Goal: Information Seeking & Learning: Learn about a topic

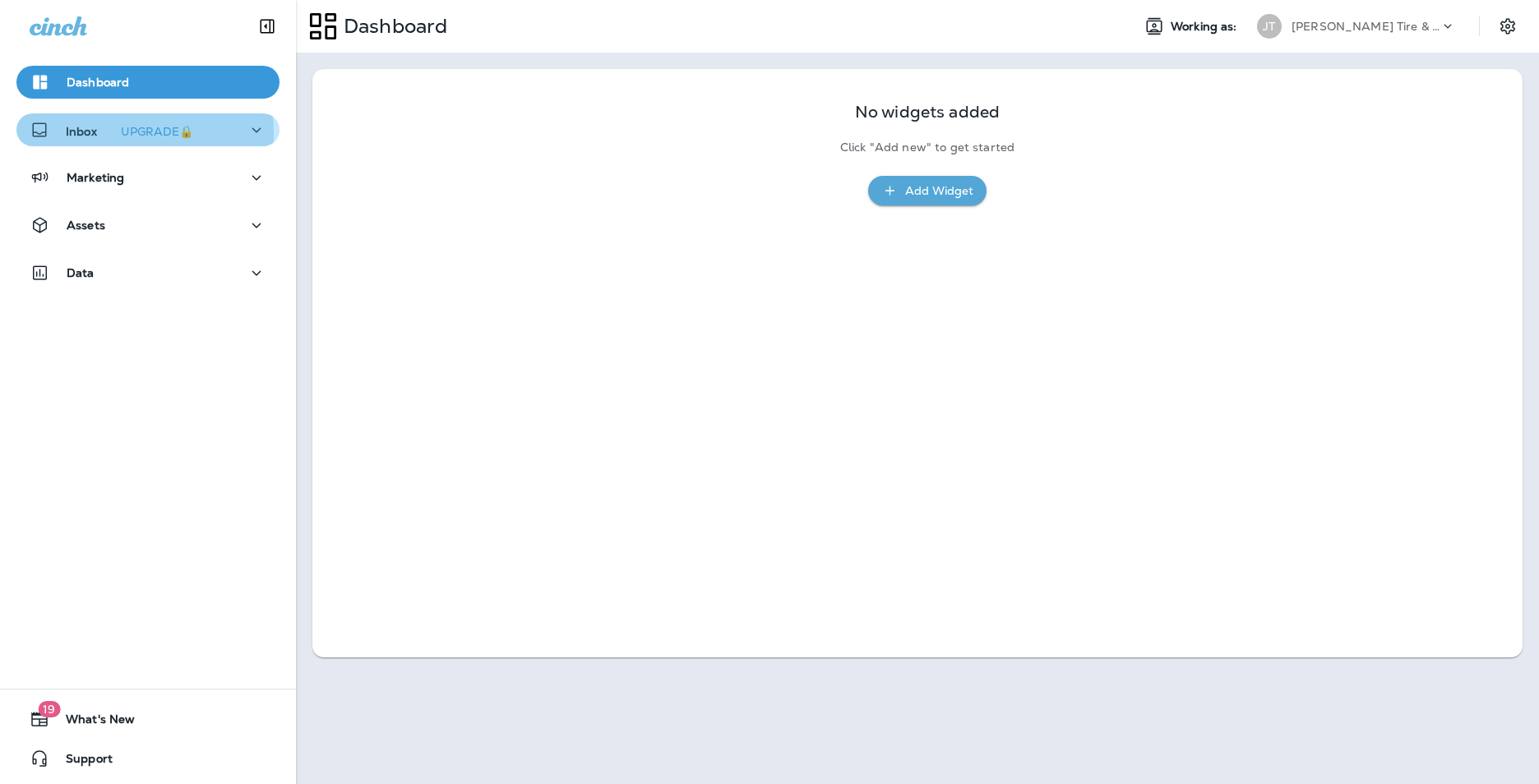
click at [128, 133] on div "UPGRADE🔒" at bounding box center [157, 131] width 72 height 11
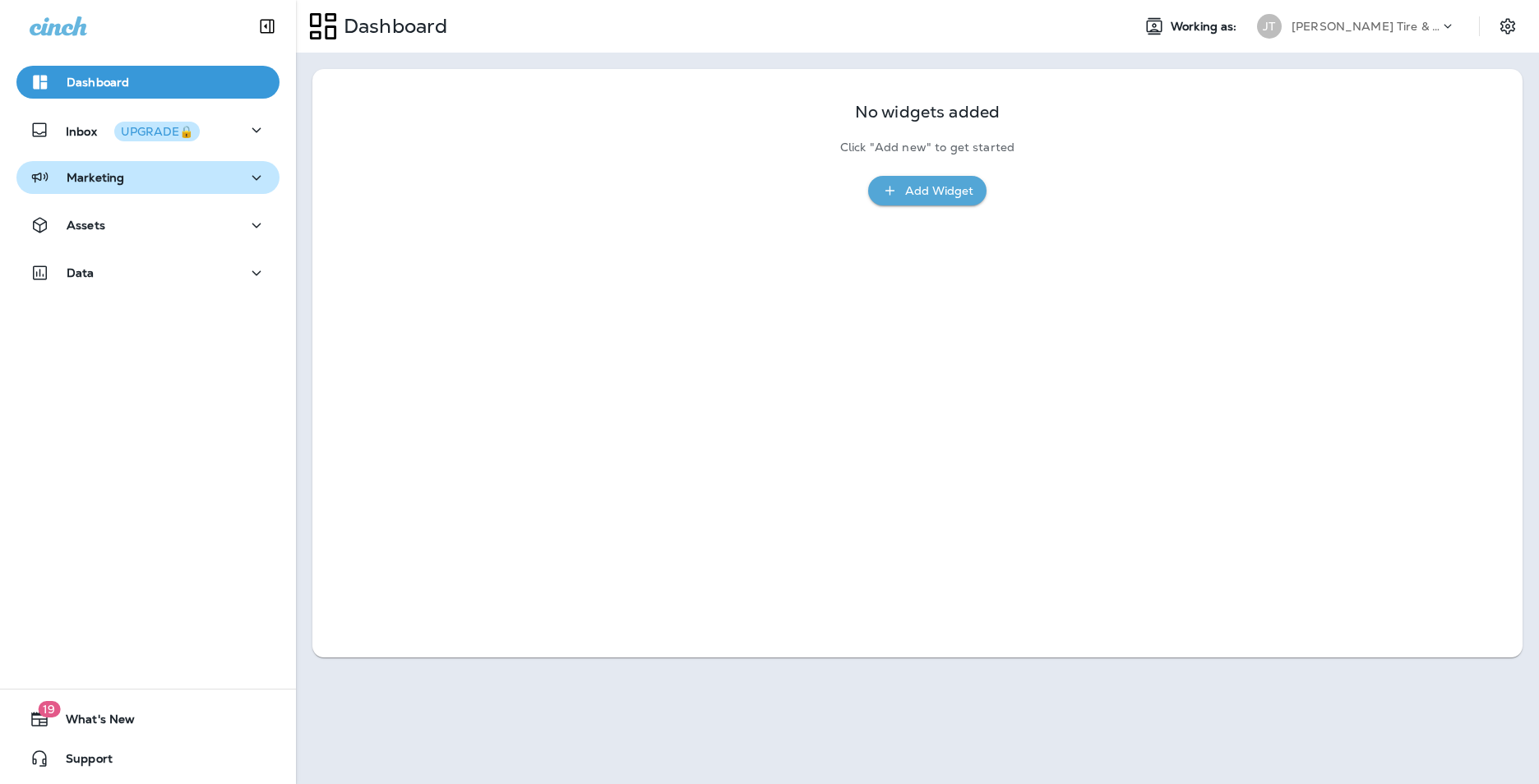
click at [113, 178] on p "Marketing" at bounding box center [95, 177] width 58 height 13
click at [113, 191] on button "Marketing" at bounding box center [148, 178] width 263 height 33
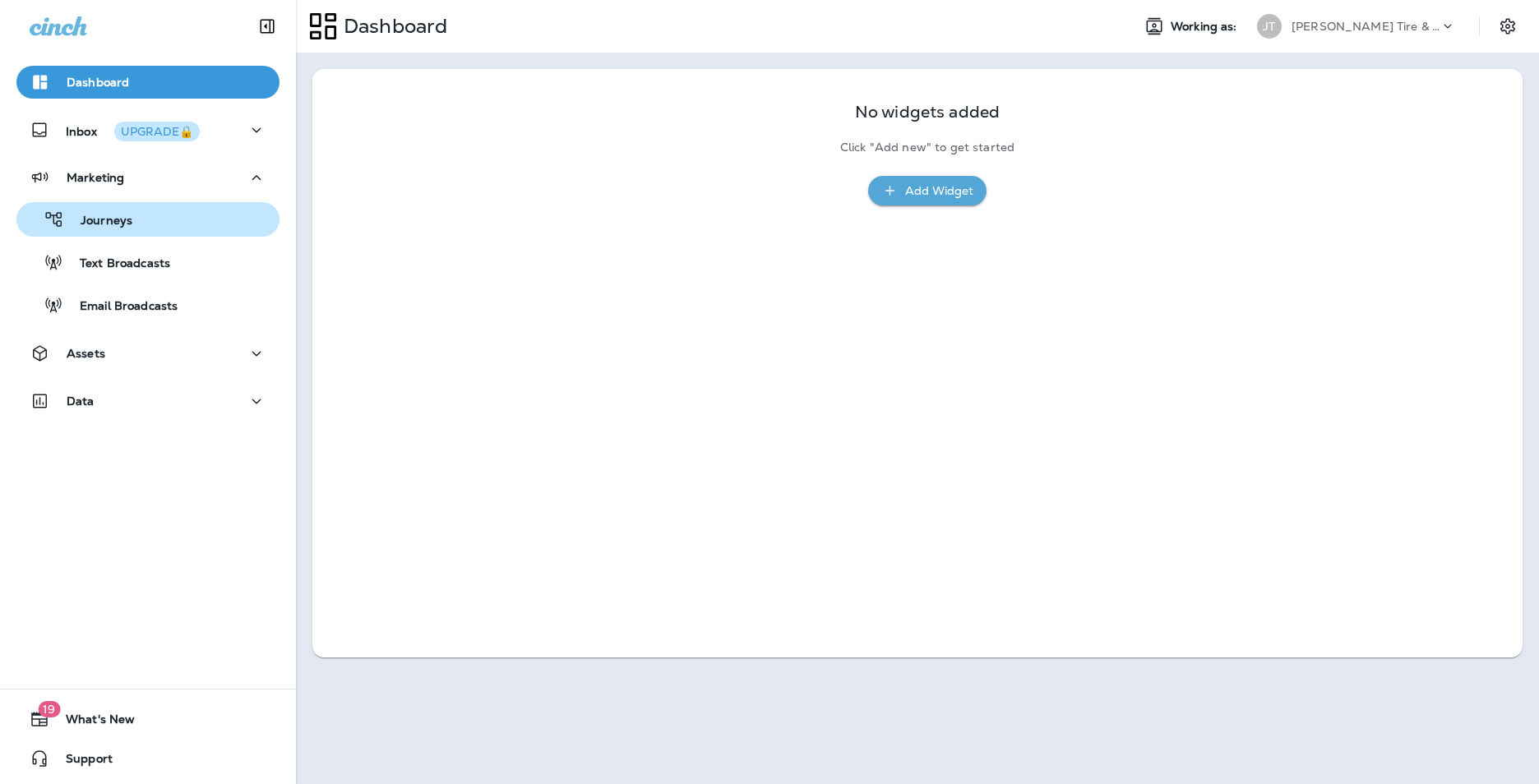
click at [113, 235] on button "Journeys" at bounding box center [148, 220] width 263 height 35
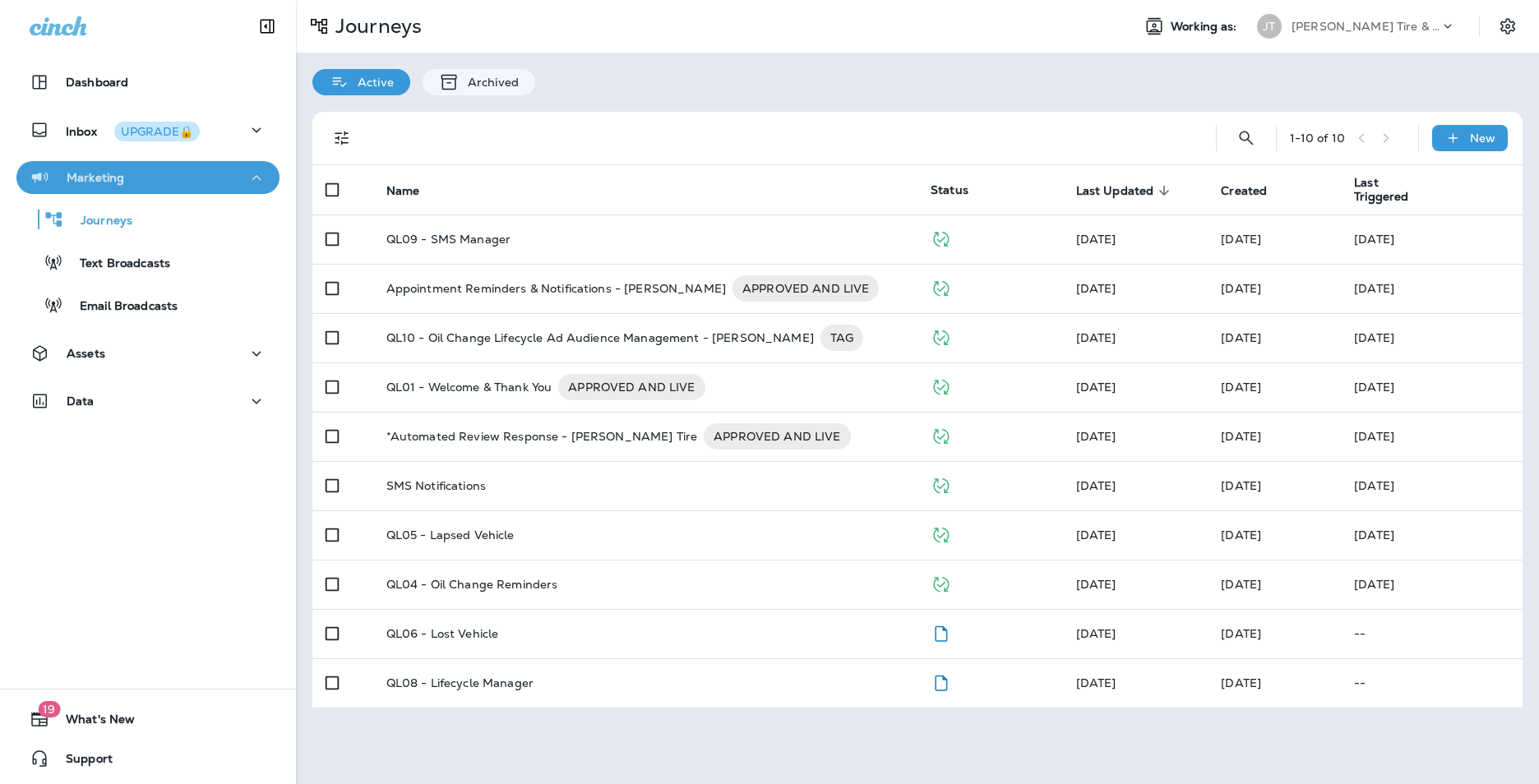
click at [190, 180] on div "Marketing" at bounding box center [147, 178] width 236 height 21
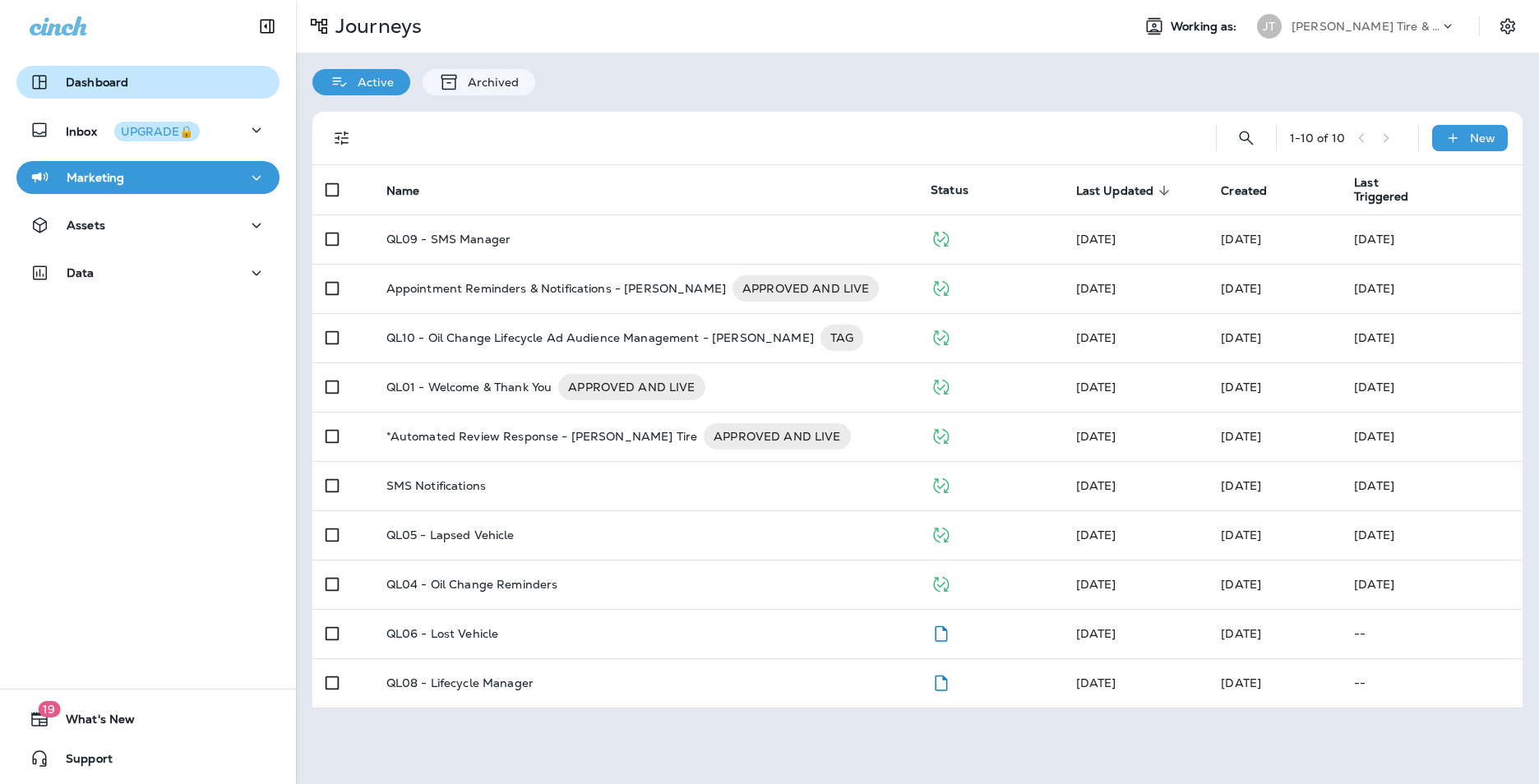
click at [155, 74] on div "Dashboard" at bounding box center [147, 82] width 236 height 20
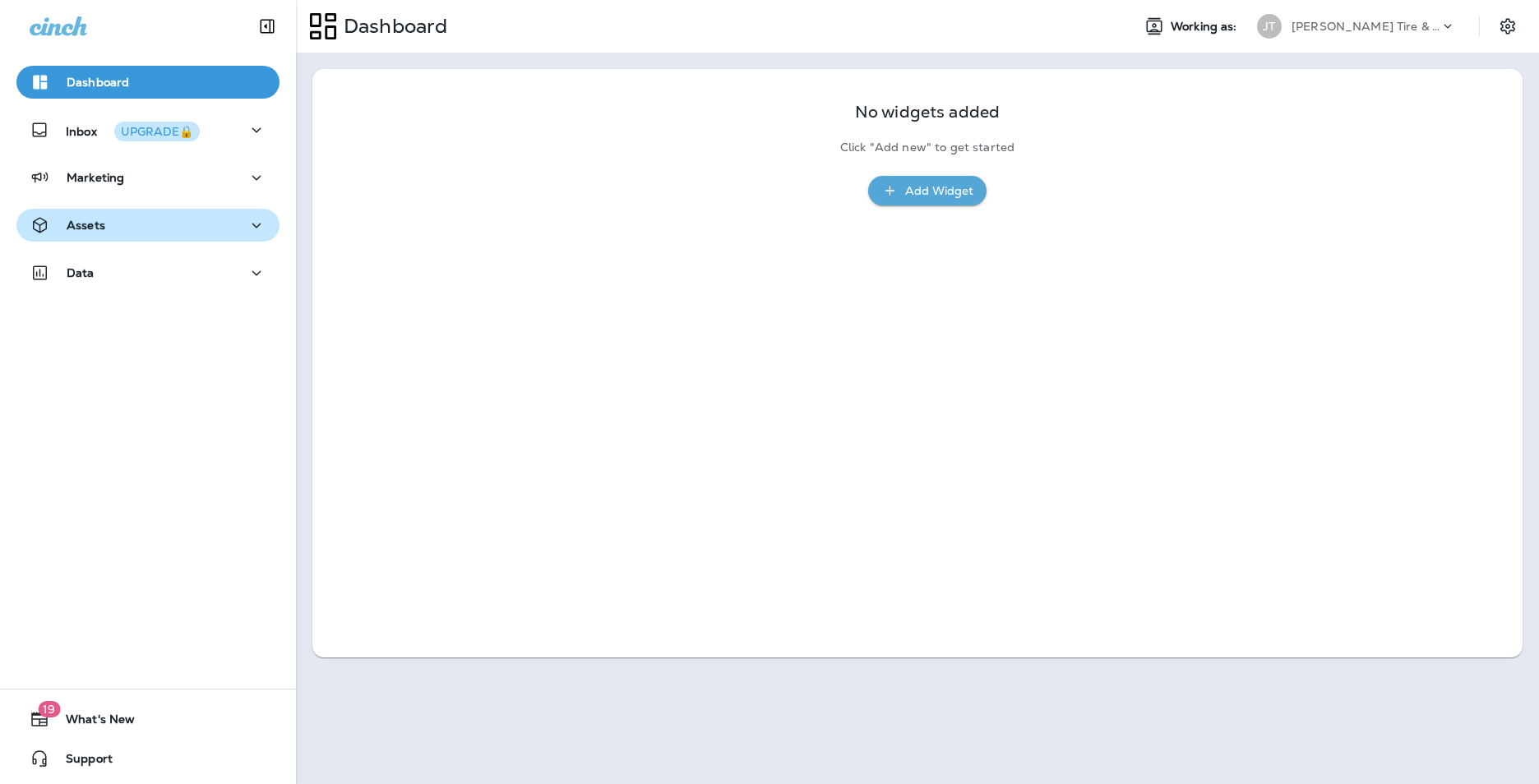
click at [123, 222] on div "Assets" at bounding box center [147, 226] width 236 height 21
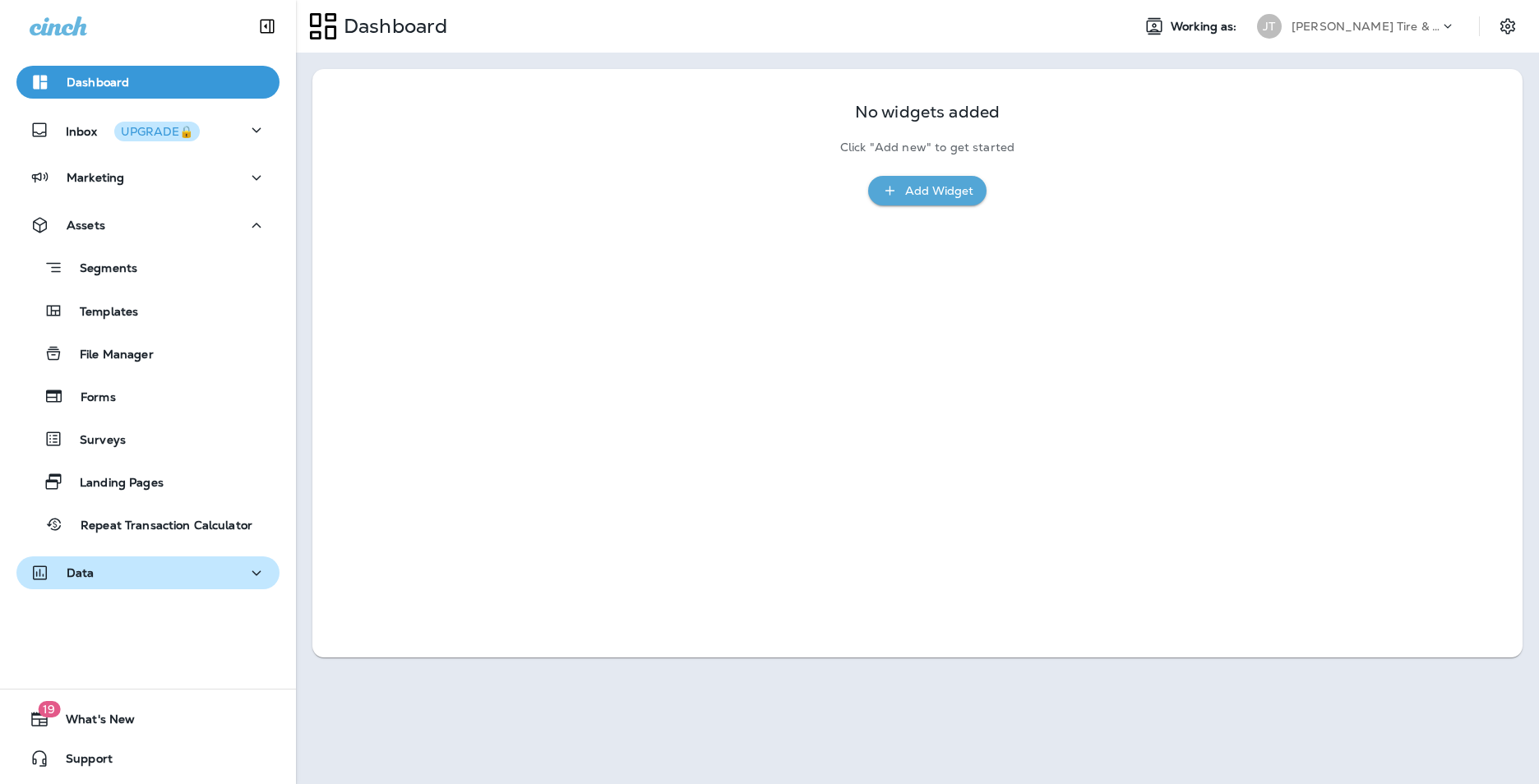
click at [133, 574] on div "Data" at bounding box center [147, 574] width 236 height 21
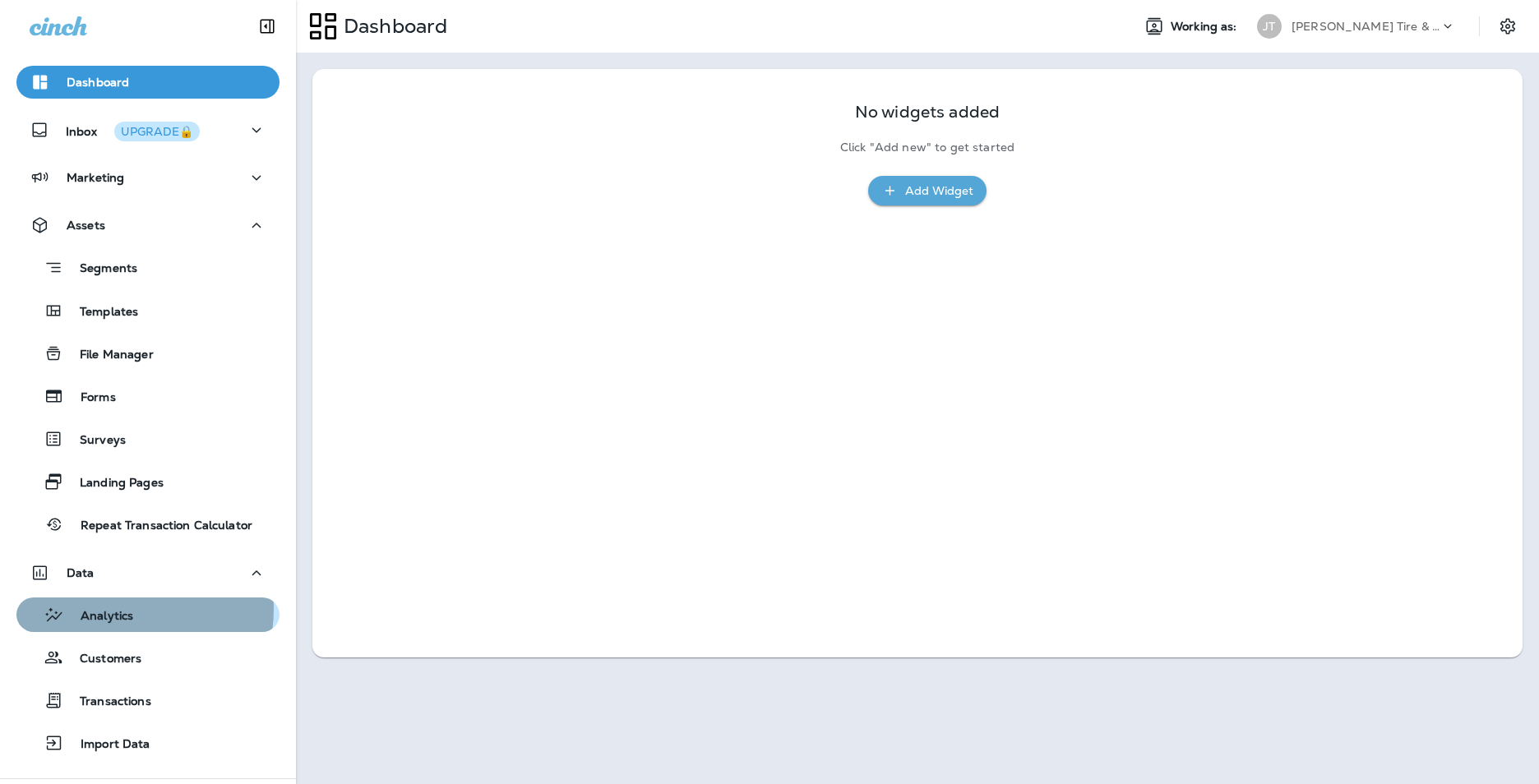
click at [125, 609] on p "Analytics" at bounding box center [99, 617] width 69 height 16
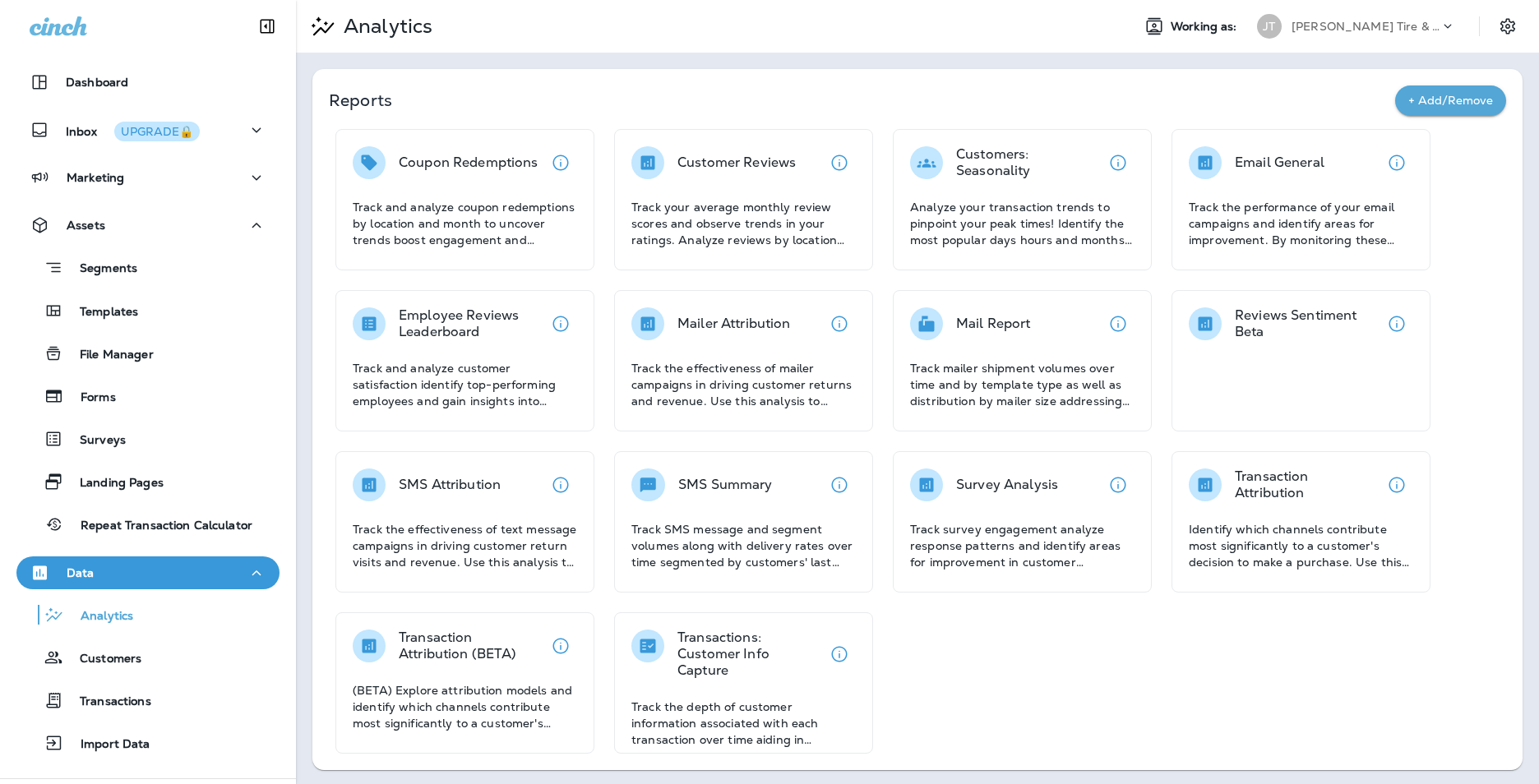
drag, startPoint x: 1037, startPoint y: 163, endPoint x: 1189, endPoint y: 685, distance: 543.7
click at [1189, 685] on div "Coupon Redemptions Track and analyze coupon redemptions by location and month t…" at bounding box center [917, 441] width 1177 height 624
click at [165, 440] on div "Surveys" at bounding box center [147, 439] width 250 height 24
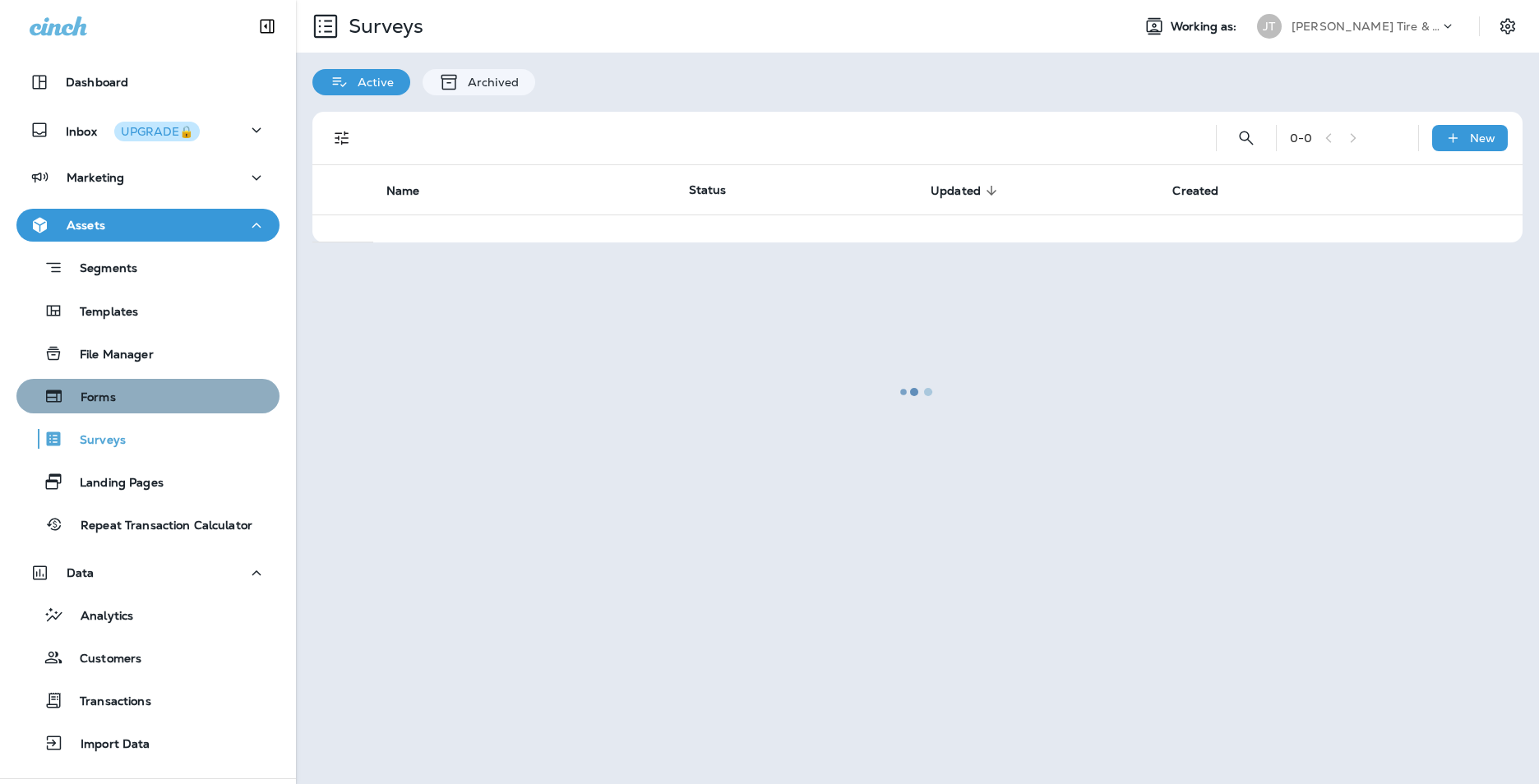
click at [157, 397] on div "Forms" at bounding box center [147, 396] width 250 height 24
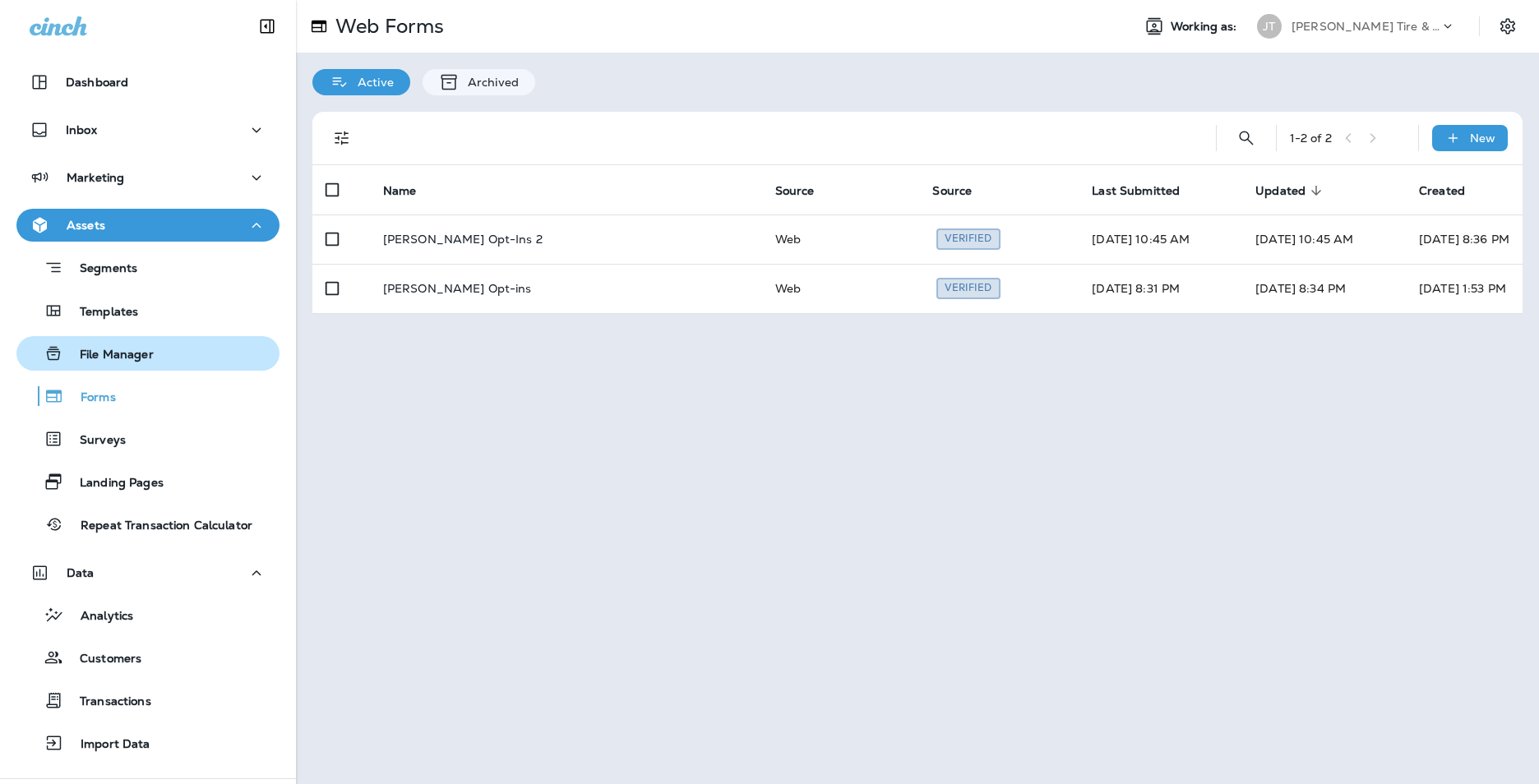
click at [156, 364] on div "File Manager" at bounding box center [147, 353] width 250 height 24
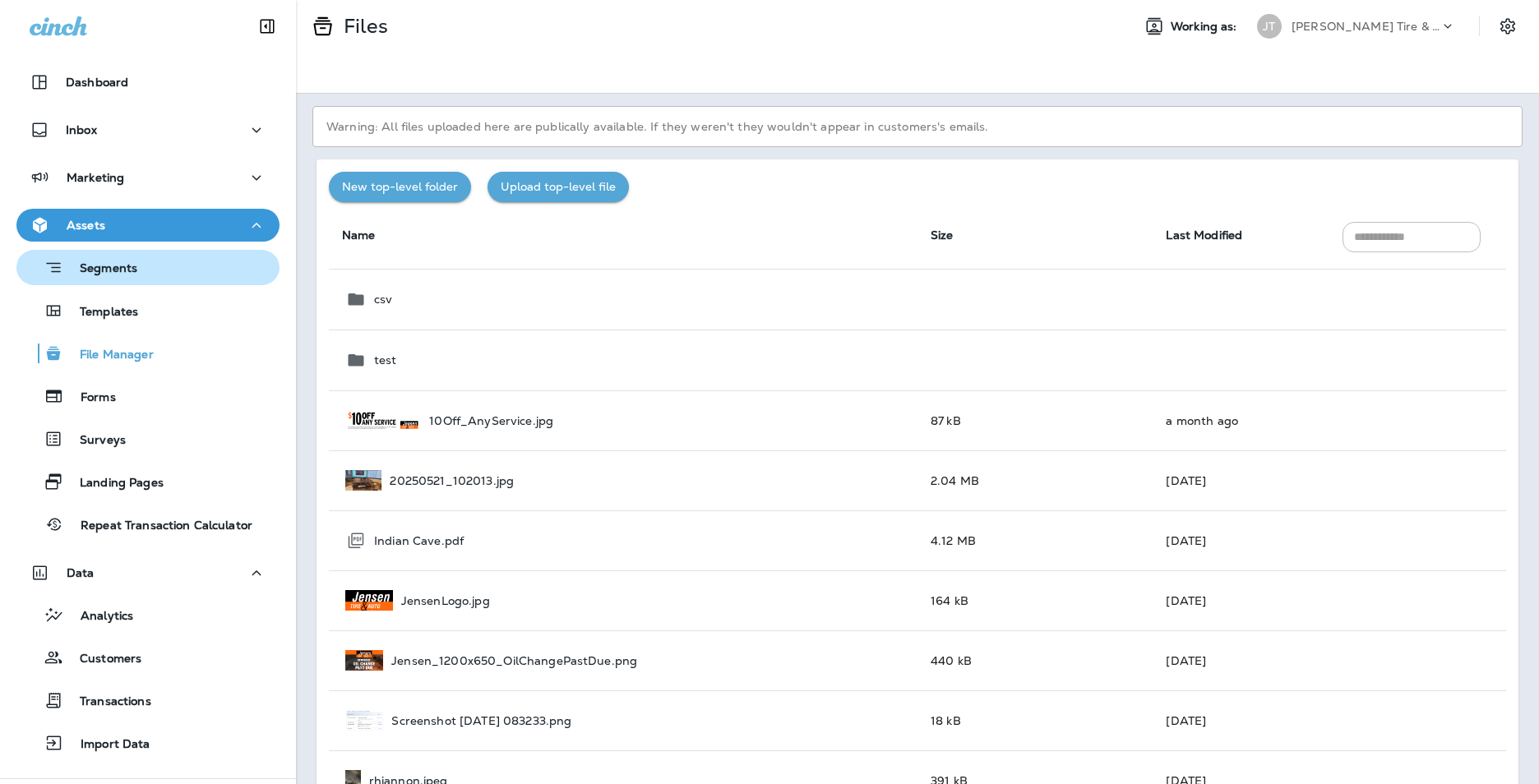
click at [174, 272] on div "Segments" at bounding box center [147, 267] width 250 height 25
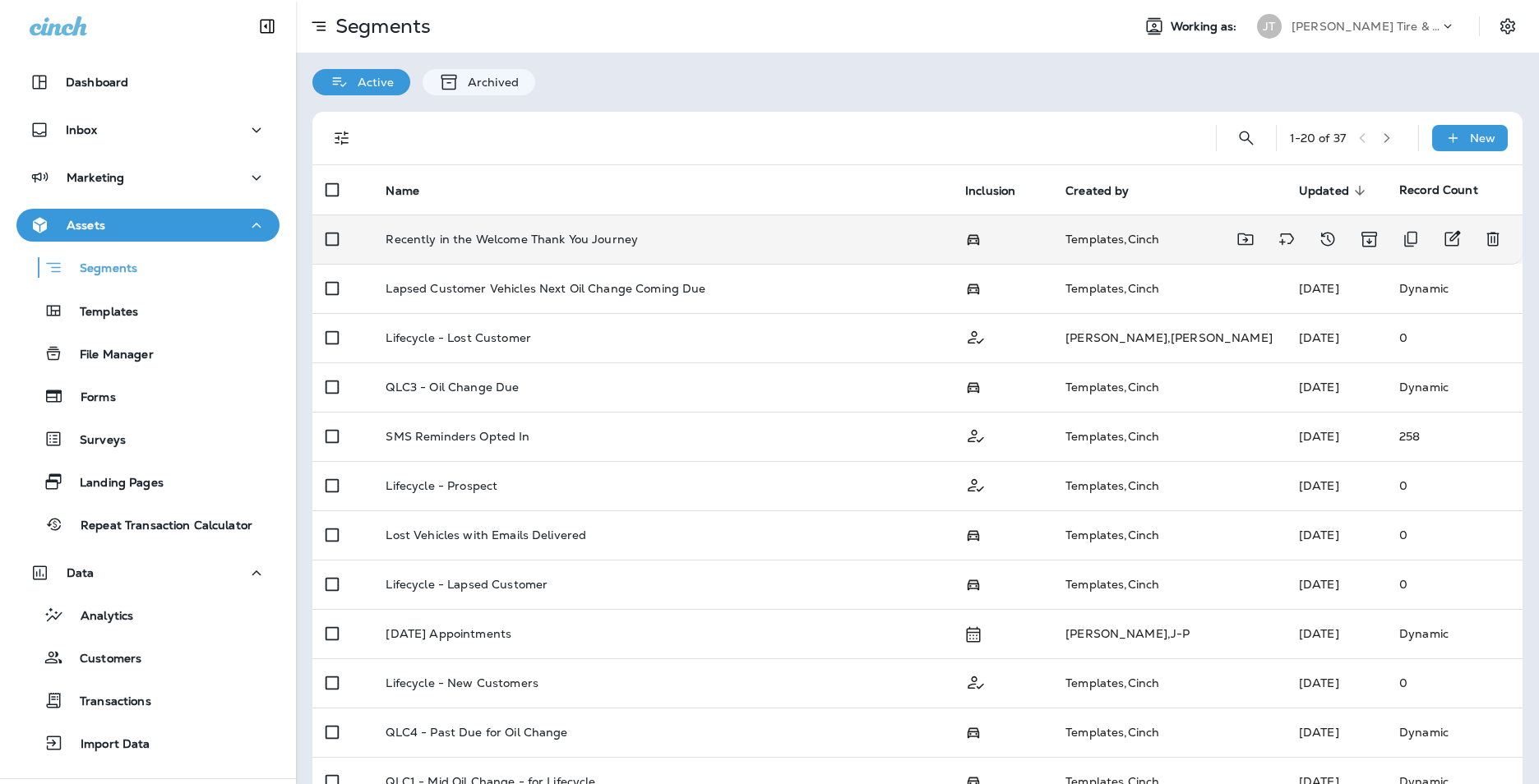
drag, startPoint x: 593, startPoint y: 236, endPoint x: 524, endPoint y: 242, distance: 69.3
click at [524, 242] on p "Recently in the Welcome Thank You Journey" at bounding box center [511, 239] width 252 height 13
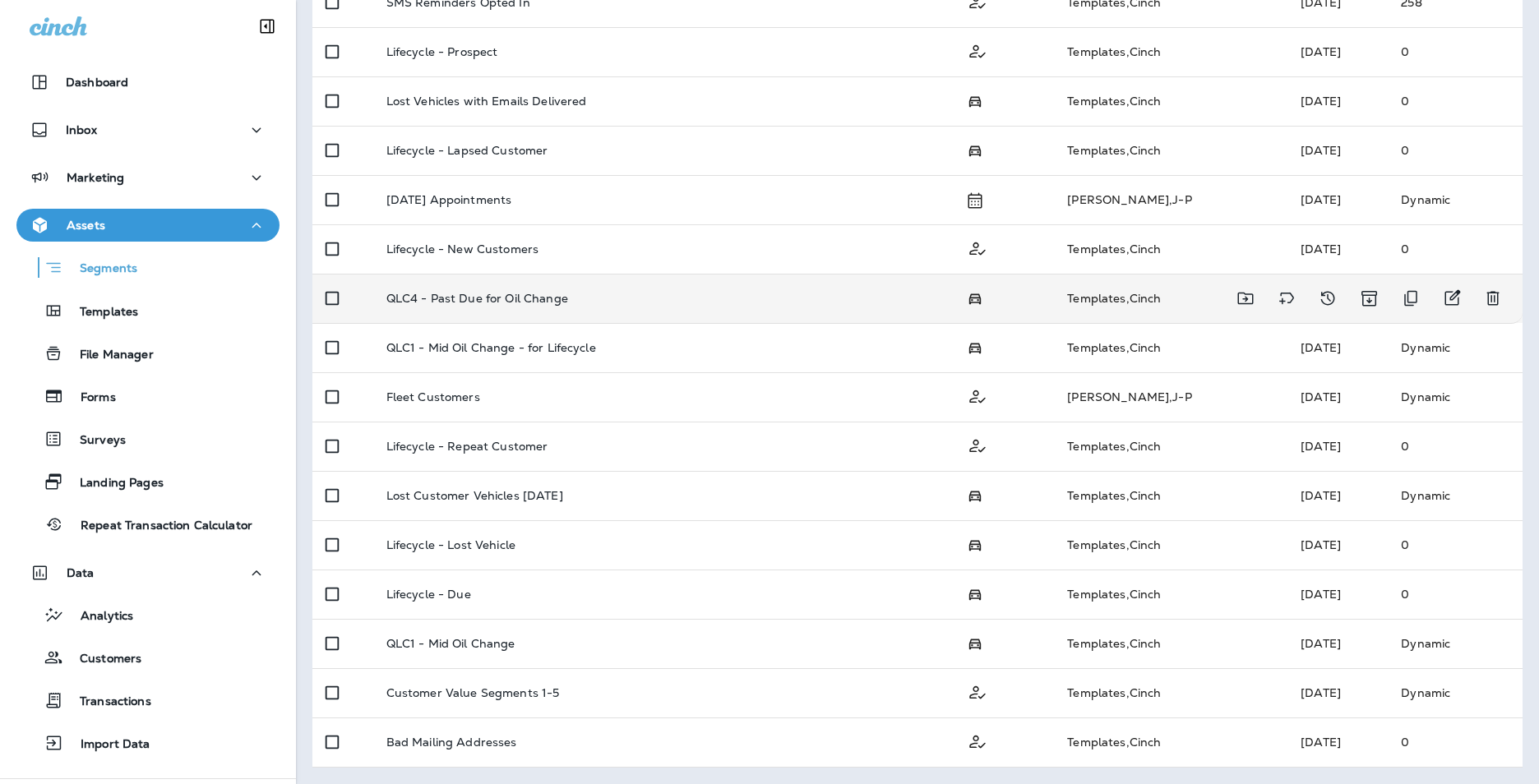
scroll to position [351, 0]
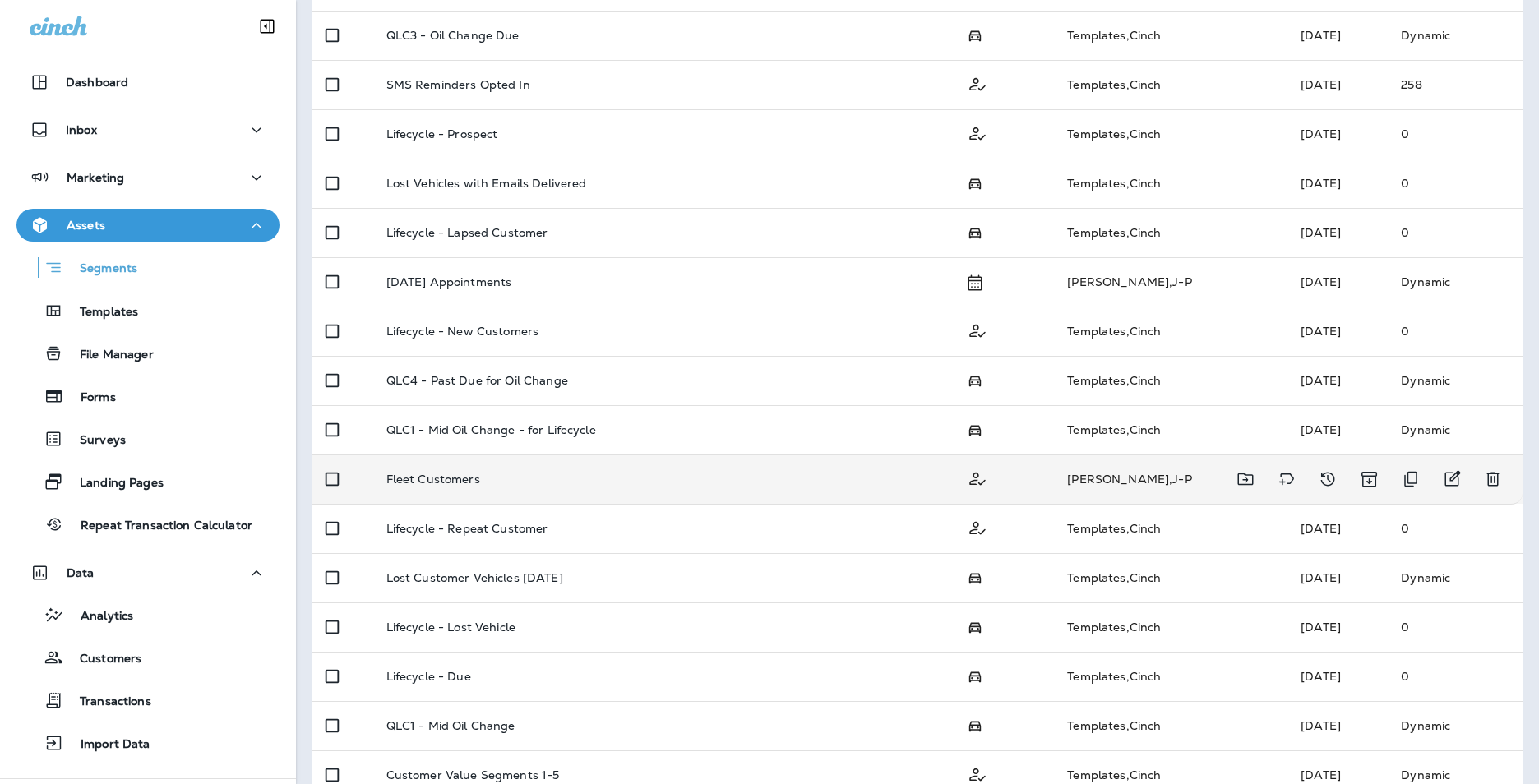
click at [450, 474] on p "Fleet Customers" at bounding box center [433, 479] width 93 height 13
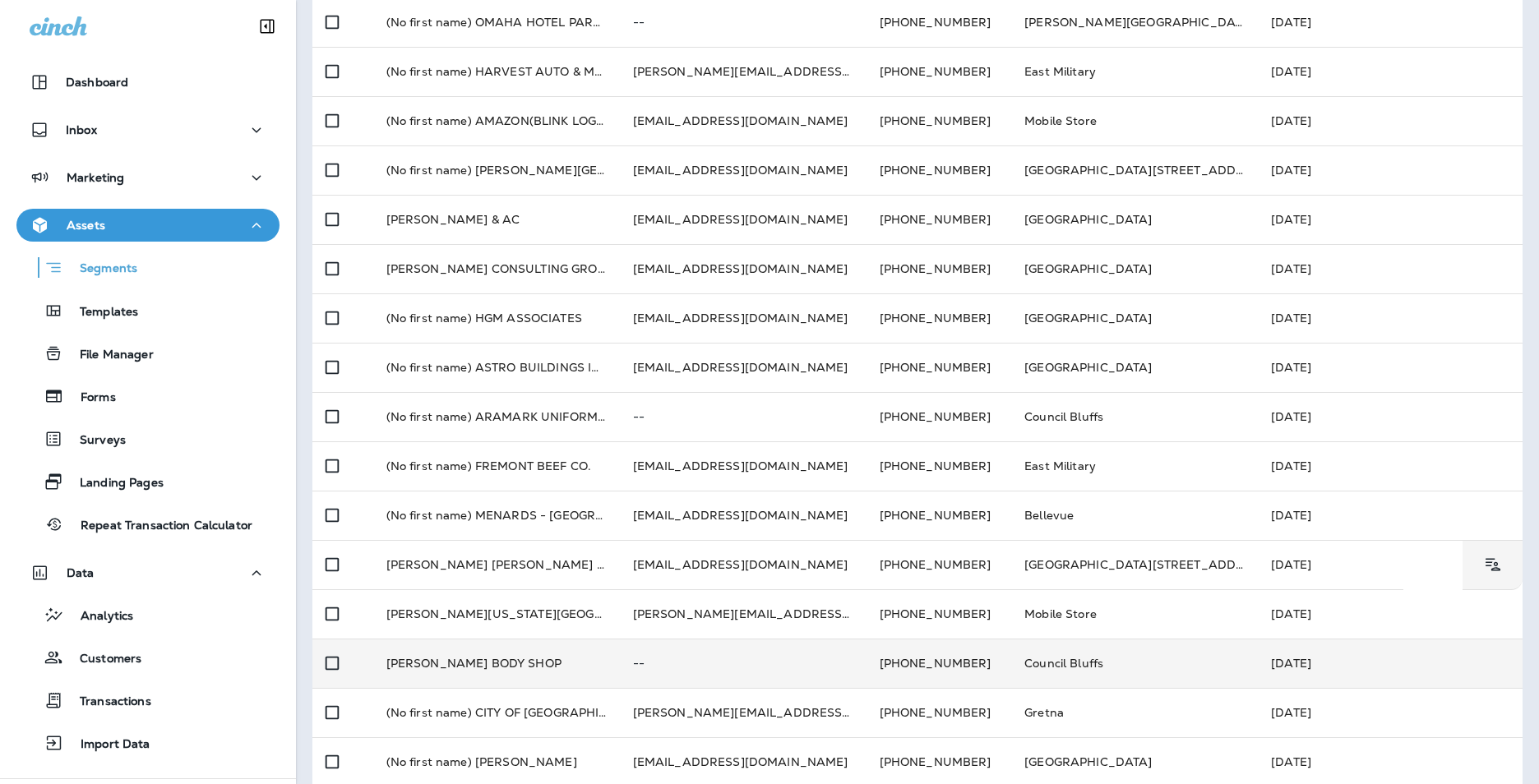
scroll to position [461, 0]
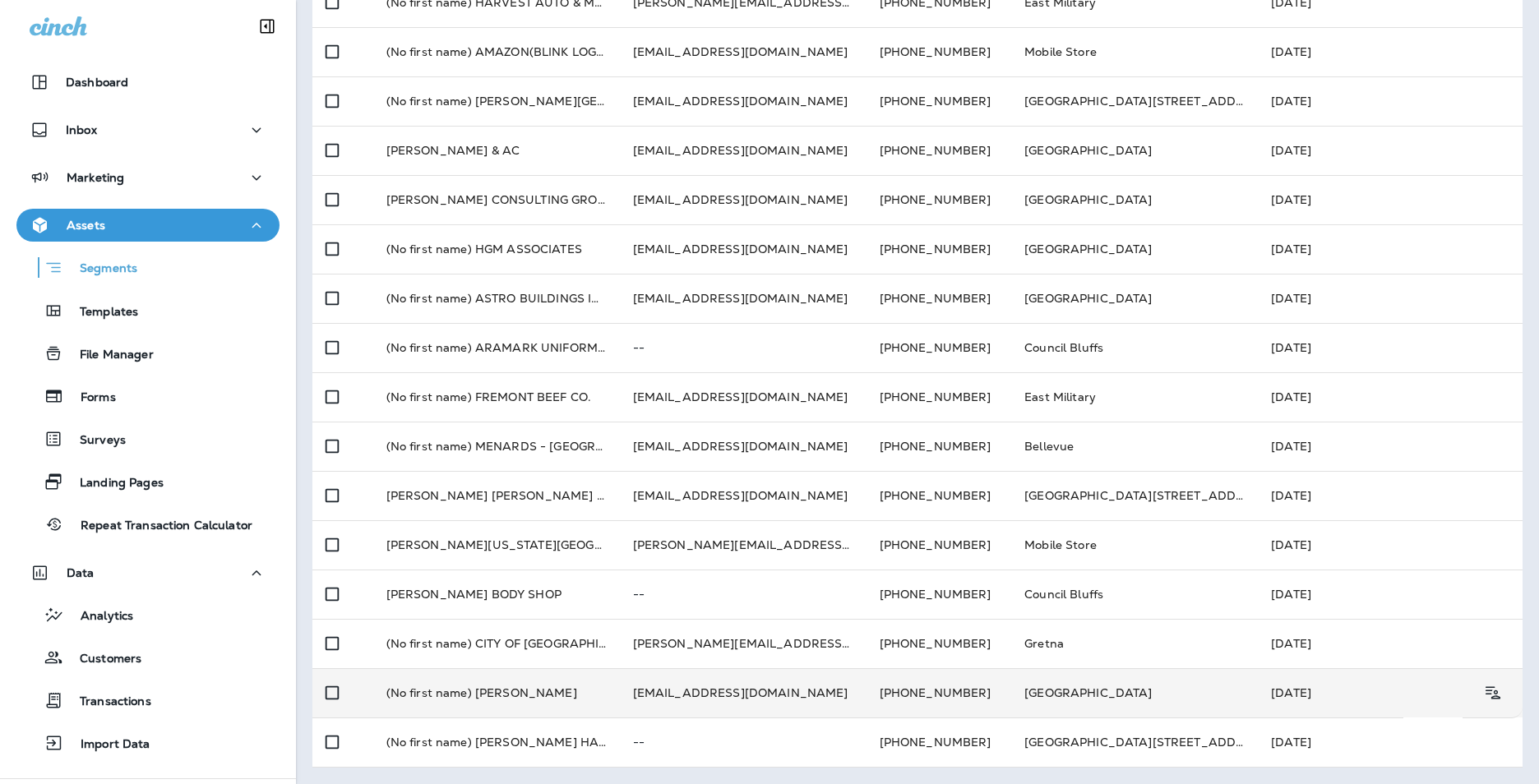
click at [464, 697] on td "(No first name) [PERSON_NAME]" at bounding box center [496, 692] width 247 height 50
